Goal: Transaction & Acquisition: Purchase product/service

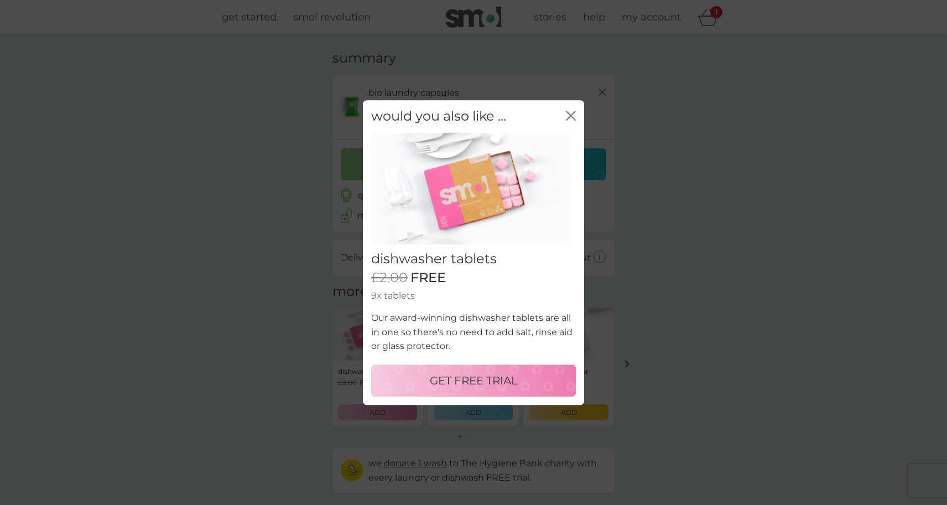
click at [573, 115] on icon "close" at bounding box center [573, 115] width 4 height 9
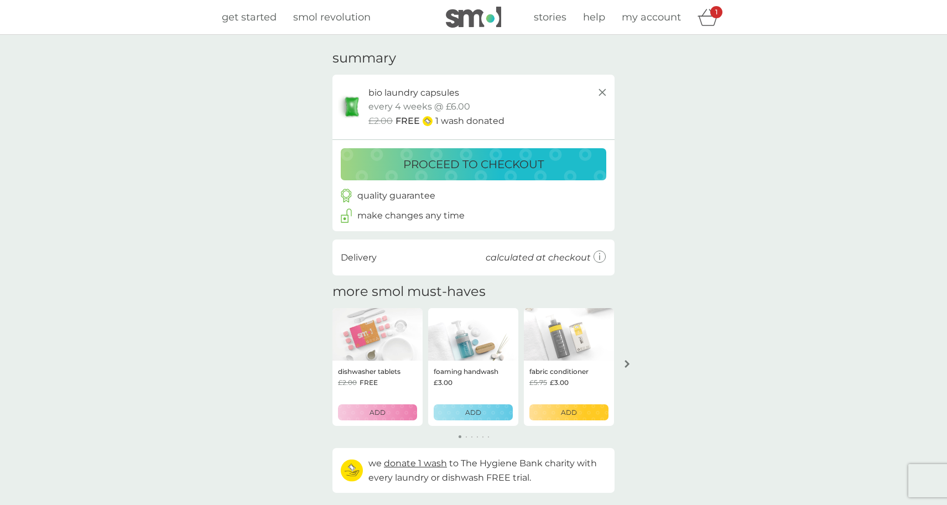
click at [486, 159] on p "proceed to checkout" at bounding box center [473, 164] width 141 height 18
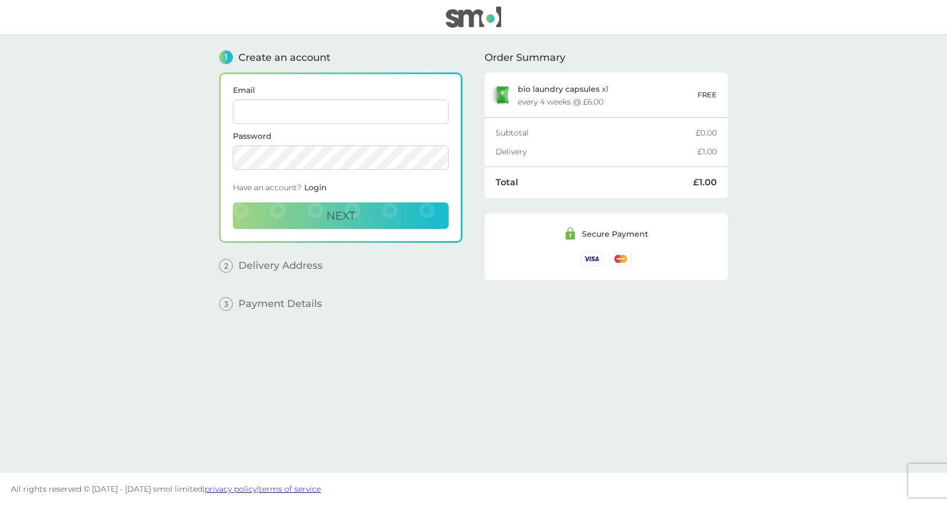
type input "[PERSON_NAME][EMAIL_ADDRESS][DOMAIN_NAME]"
click at [382, 277] on div "1 Create an account Email emma@ascendedstate.com Password Have an account? Logi…" at bounding box center [340, 245] width 243 height 421
click at [345, 217] on span "Next" at bounding box center [340, 215] width 29 height 13
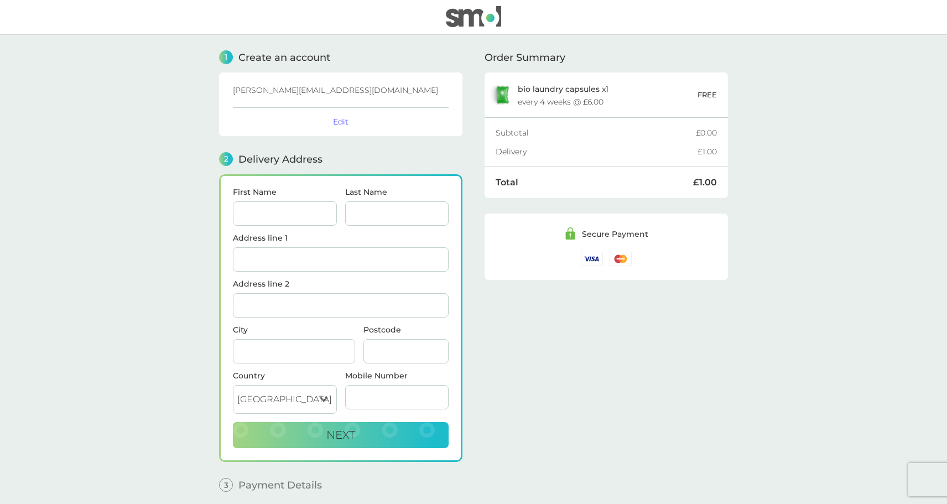
scroll to position [45, 0]
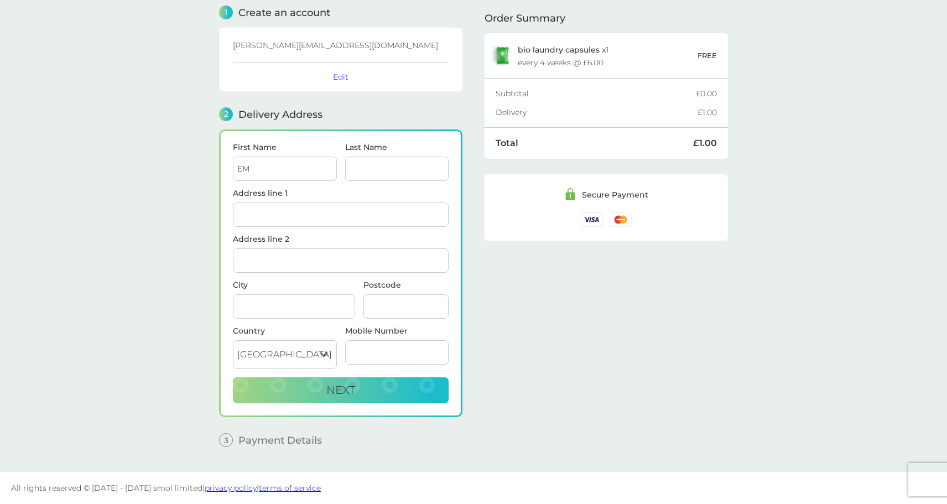
type input "E"
type input "[PERSON_NAME]"
type input "[STREET_ADDRESS]"
type input "[GEOGRAPHIC_DATA]"
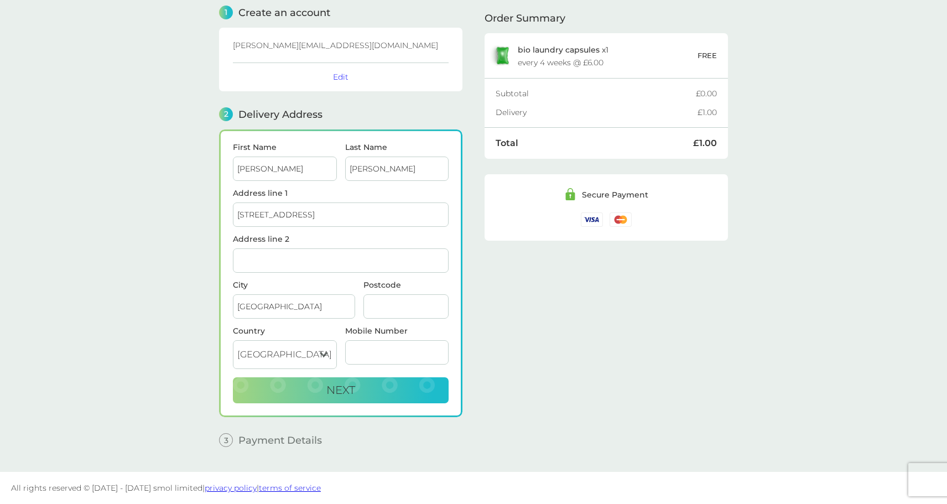
type input "W5 4BA"
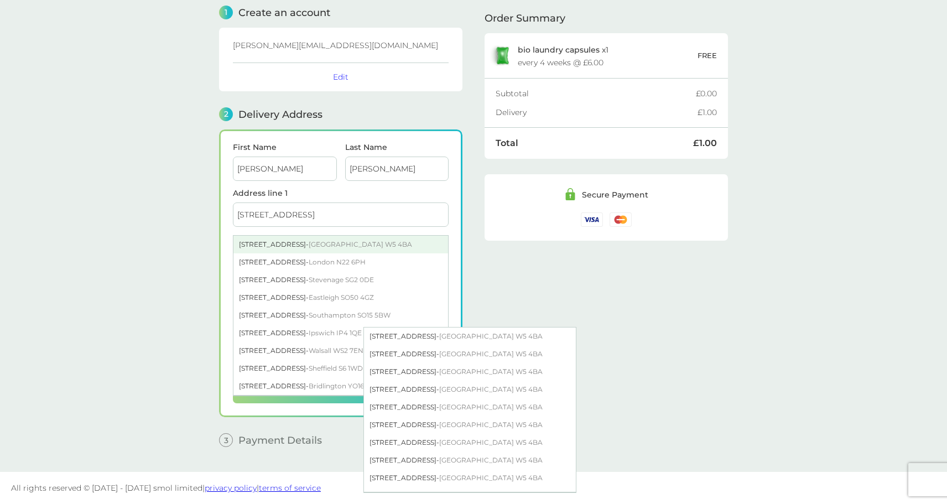
click at [292, 247] on div "43 Darwin Road - London W5 4BA" at bounding box center [340, 245] width 215 height 18
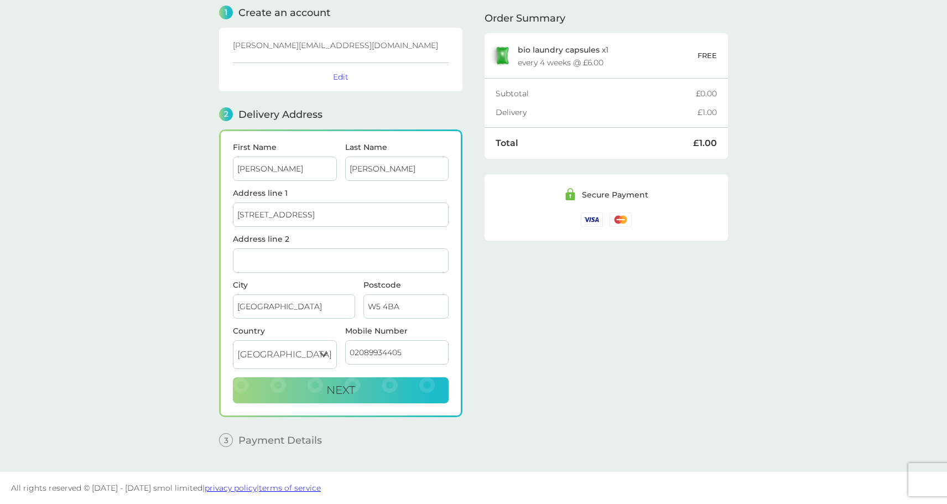
click at [186, 269] on main "1 Create an account emma@ascendedstate.com Edit 2 Delivery Address First Name E…" at bounding box center [473, 231] width 947 height 482
drag, startPoint x: 411, startPoint y: 355, endPoint x: 344, endPoint y: 352, distance: 67.0
type input "07833465728"
click at [518, 365] on div "Order Summary bio laundry capsules x 1 every 4 weeks @ £6.00 FREE Subtotal £0.0…" at bounding box center [606, 222] width 243 height 465
click at [347, 389] on span "Next" at bounding box center [340, 389] width 29 height 13
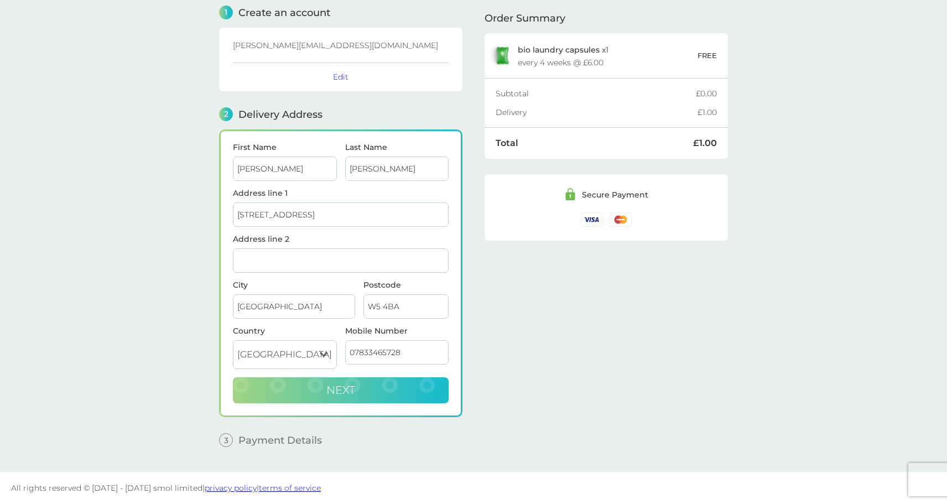
checkbox input "true"
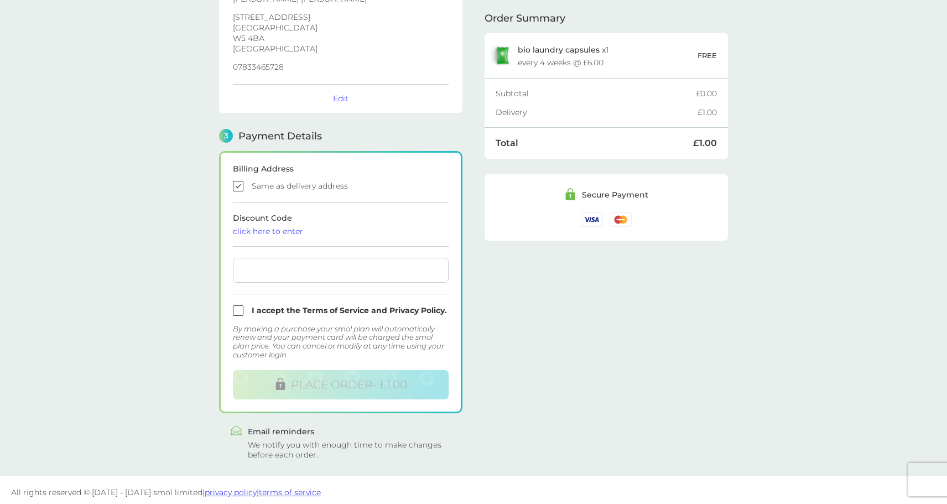
scroll to position [196, 0]
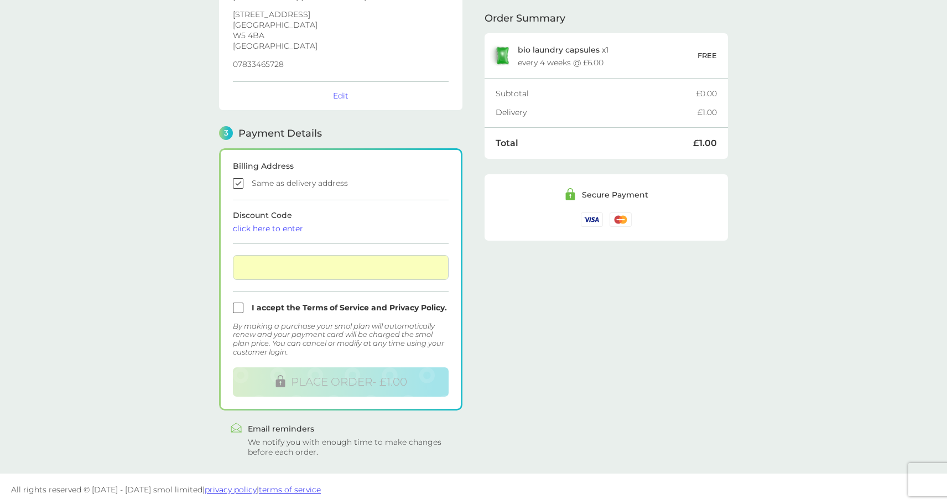
click at [237, 307] on input "checkbox" at bounding box center [341, 308] width 216 height 11
checkbox input "true"
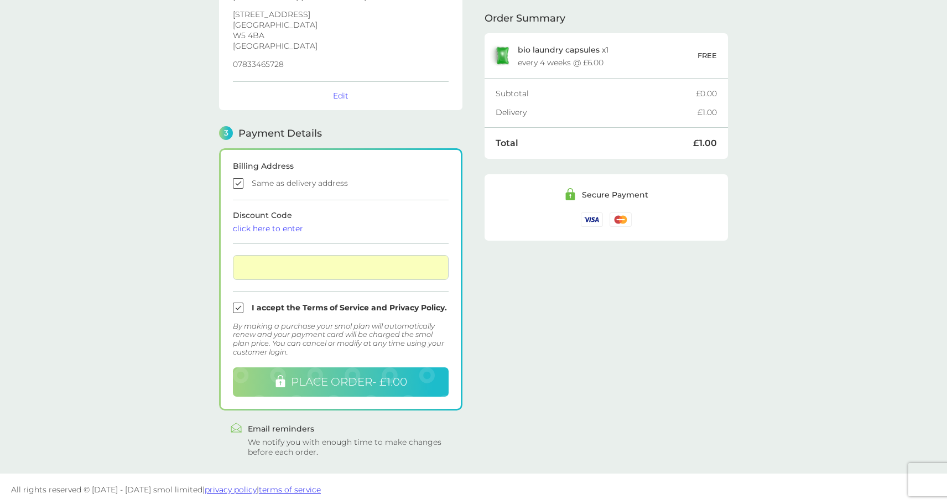
click at [341, 381] on span "PLACE ORDER - £1.00" at bounding box center [349, 381] width 116 height 13
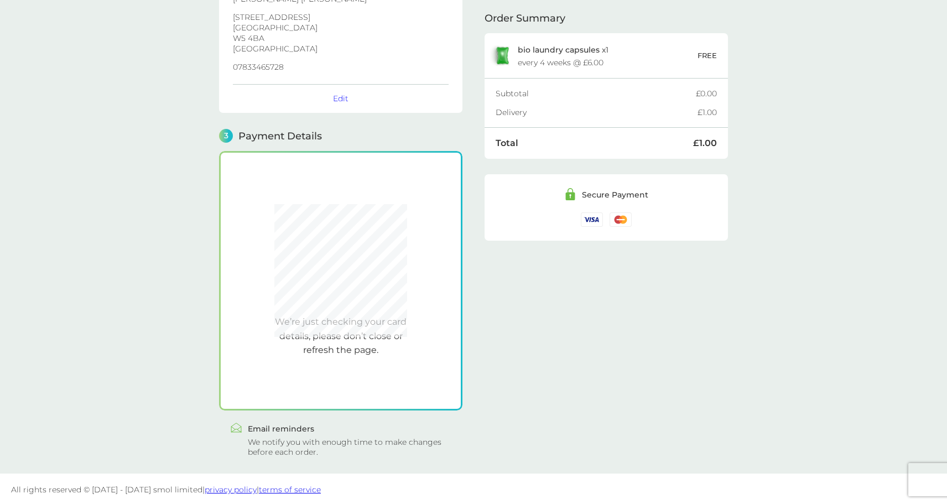
scroll to position [192, 0]
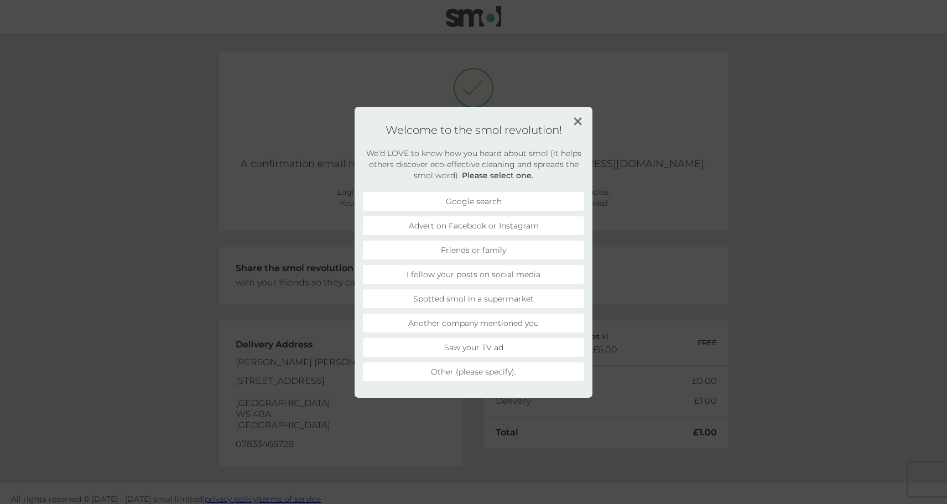
click at [495, 324] on li "Another company mentioned you" at bounding box center [473, 323] width 221 height 19
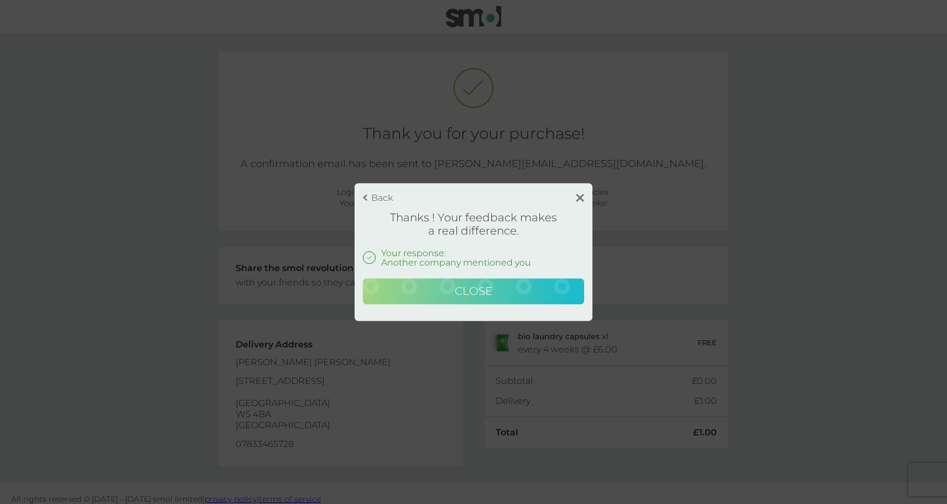
click at [498, 292] on button "Close" at bounding box center [473, 291] width 221 height 27
